Goal: Information Seeking & Learning: Learn about a topic

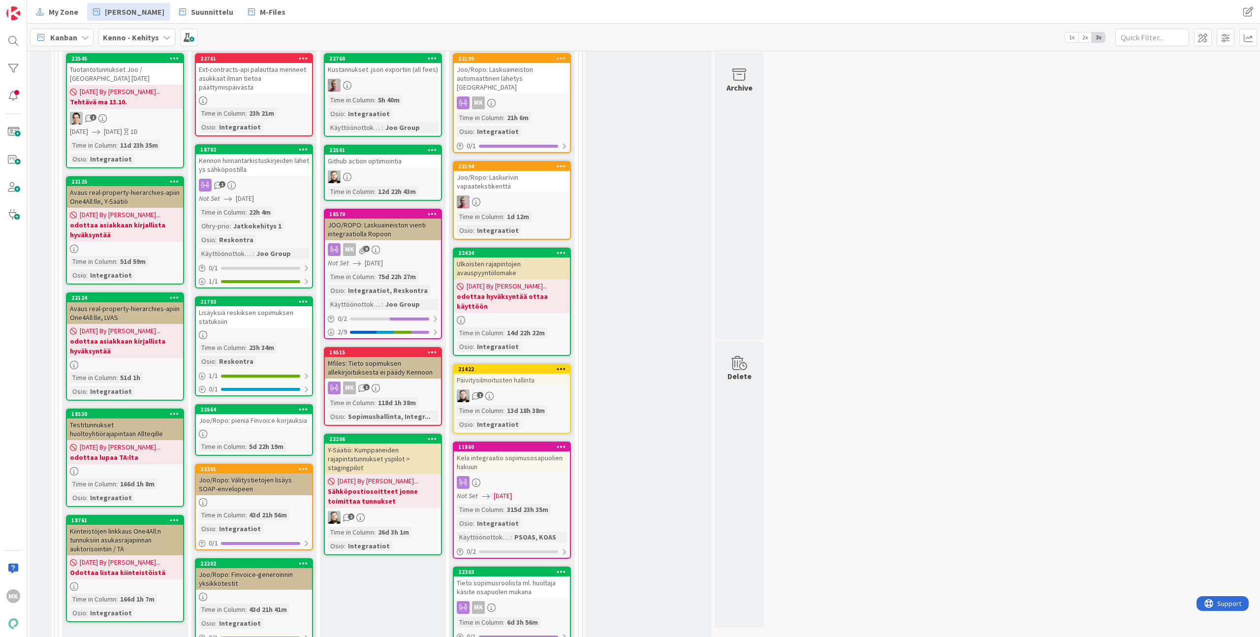
scroll to position [465, 0]
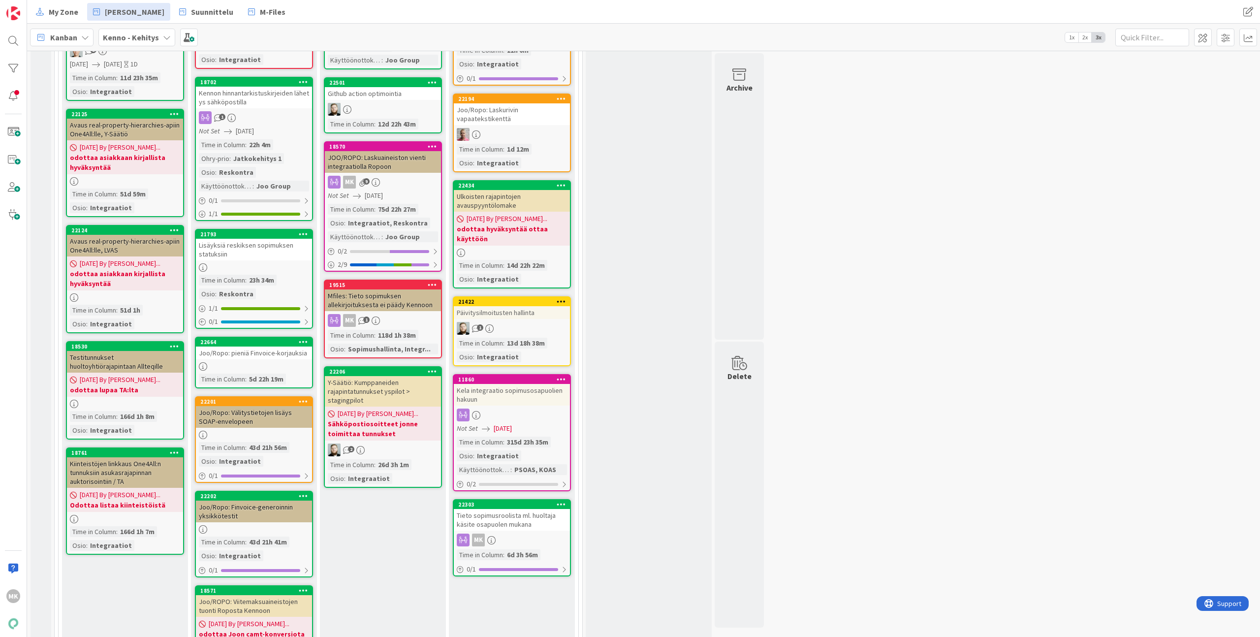
click at [550, 509] on div "Tieto sopimusroolista ml. huoltaja käsite osapuolen mukana" at bounding box center [512, 520] width 116 height 22
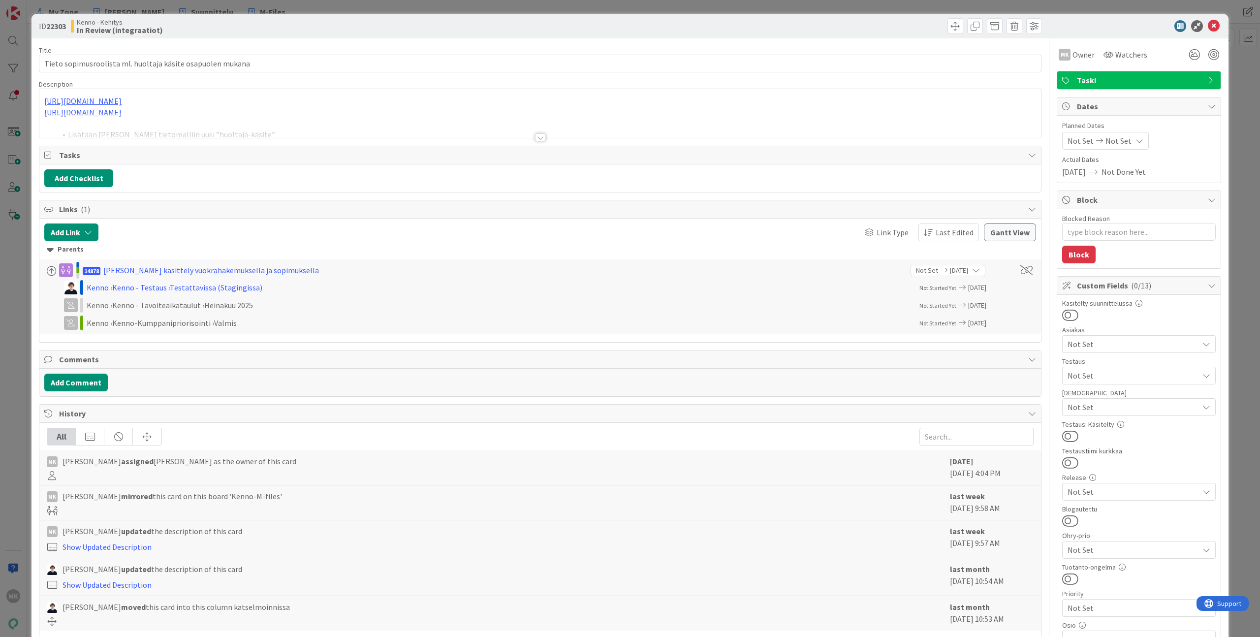
click at [376, 142] on div "Title 58 / 128 Tieto sopimusroolista ml. huoltaja käsite osapuolen mukana Descr…" at bounding box center [540, 481] width 1003 height 886
click at [380, 132] on div at bounding box center [540, 125] width 1002 height 25
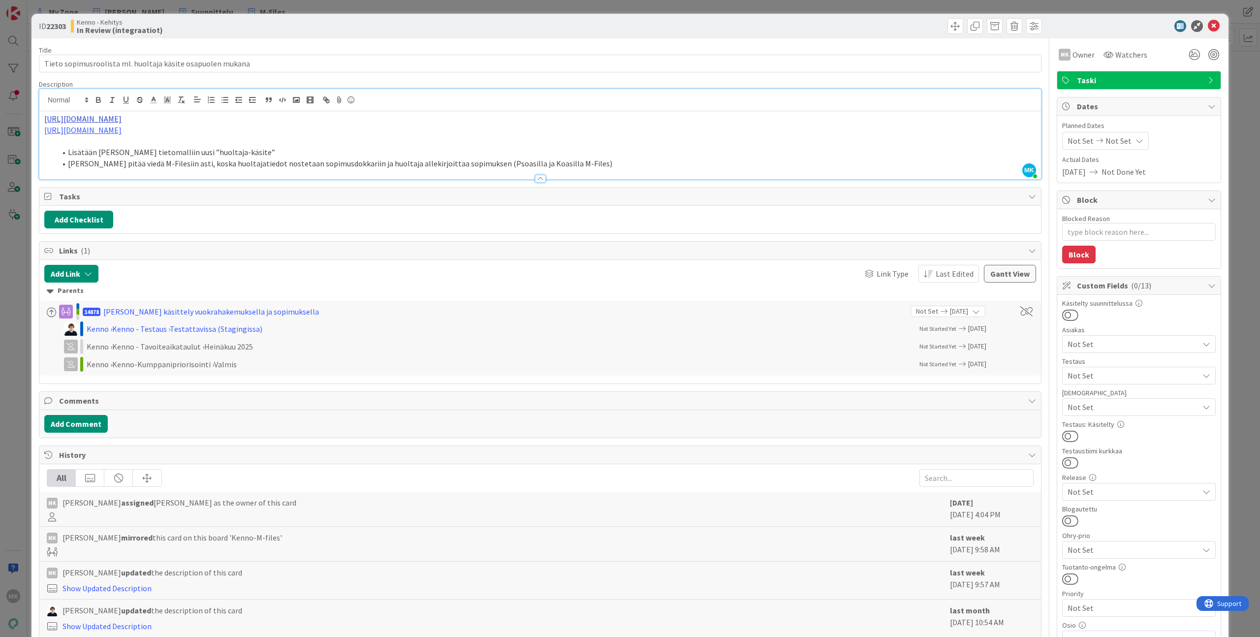
click at [122, 118] on link "https://github.com/pandiafi/kenno-m-files/pull/117/files" at bounding box center [82, 119] width 77 height 10
click at [324, 149] on li "Lisätään Kennon tietomalliin uusi ”huoltaja-käsite”" at bounding box center [546, 152] width 980 height 11
click at [122, 132] on link "https://github.com/pandiafi/kenno/pull/8043" at bounding box center [82, 130] width 77 height 10
click at [128, 151] on link "https://github.com/pandiafi/kenno/pull/8043" at bounding box center [93, 149] width 67 height 13
click at [283, 32] on div "Kenno - Kehitys In Review (integraatiot)" at bounding box center [304, 26] width 467 height 16
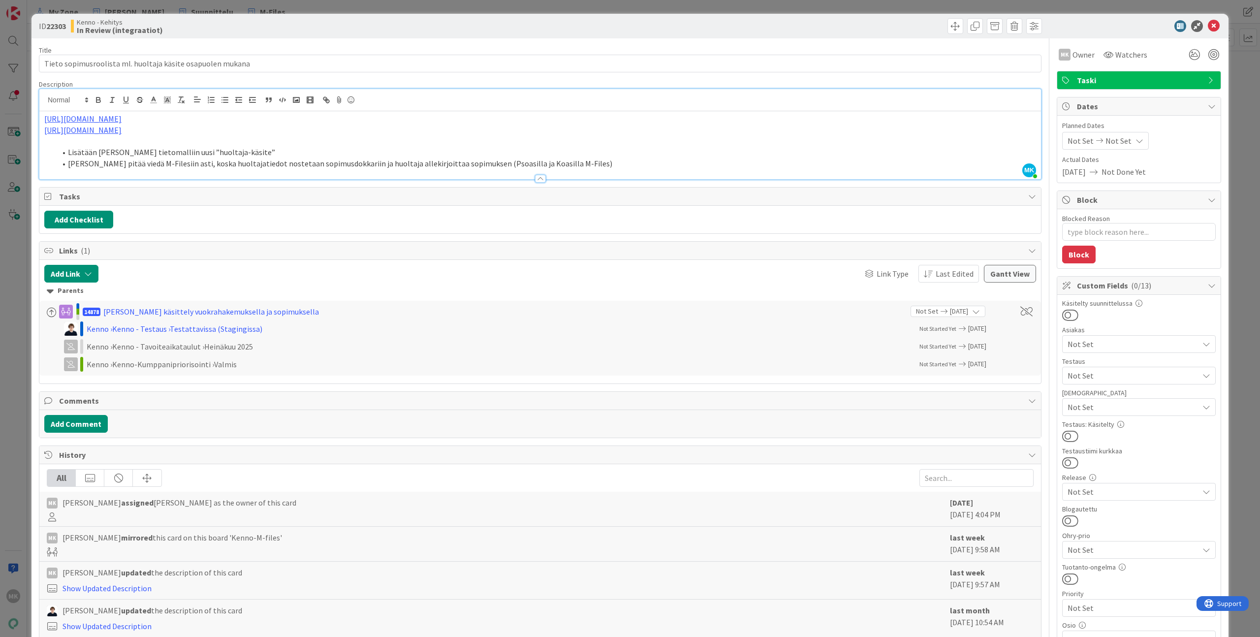
type textarea "x"
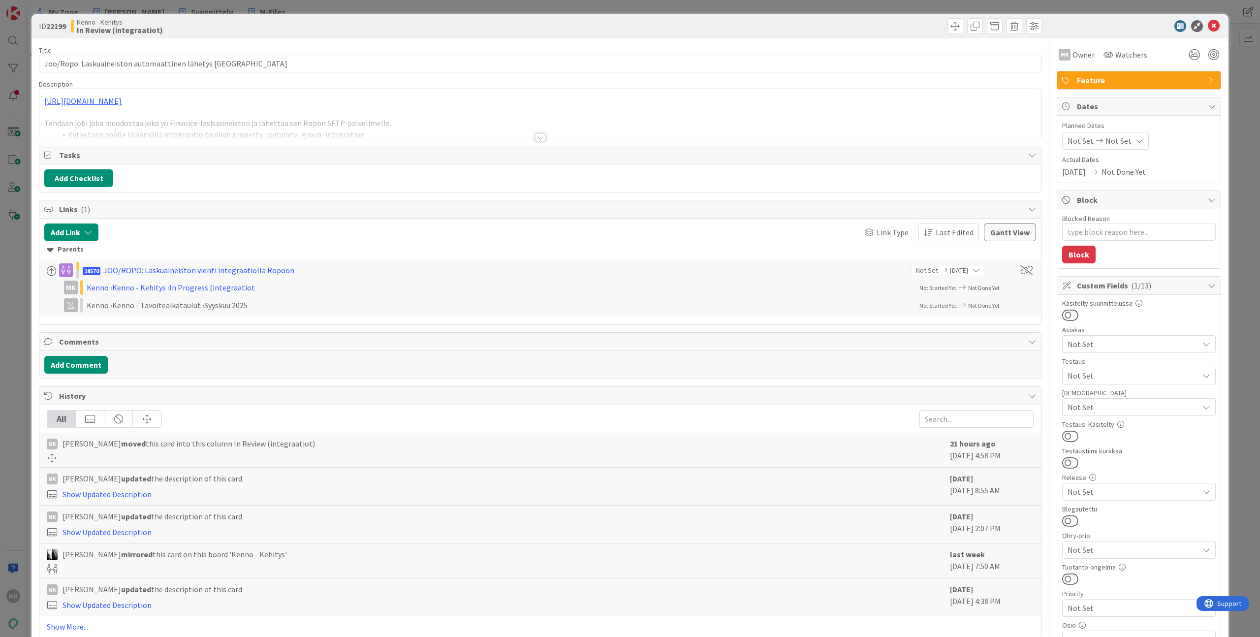
click at [475, 134] on div at bounding box center [540, 125] width 1002 height 25
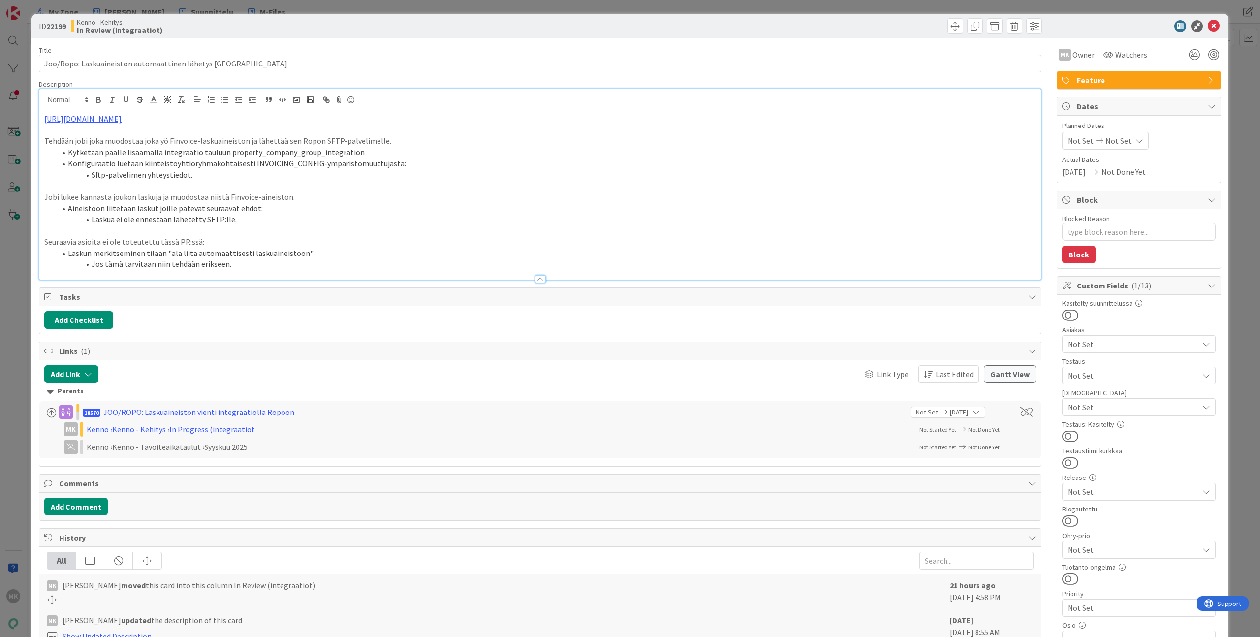
click at [371, 126] on p at bounding box center [540, 130] width 992 height 11
click at [357, 116] on p "https://github.com/pandiafi/kenno/pull/8212" at bounding box center [540, 118] width 992 height 11
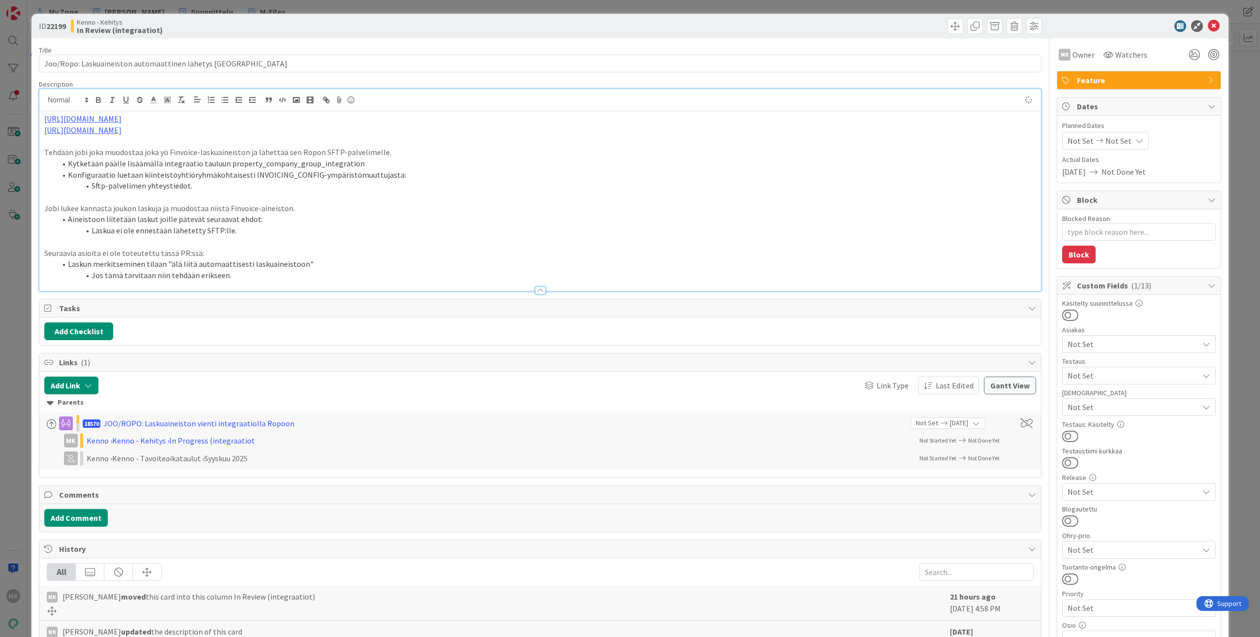
click at [366, 25] on div "Kenno - Kehitys In Review (integraatiot)" at bounding box center [304, 26] width 467 height 16
type textarea "x"
